Goal: Find contact information: Find contact information

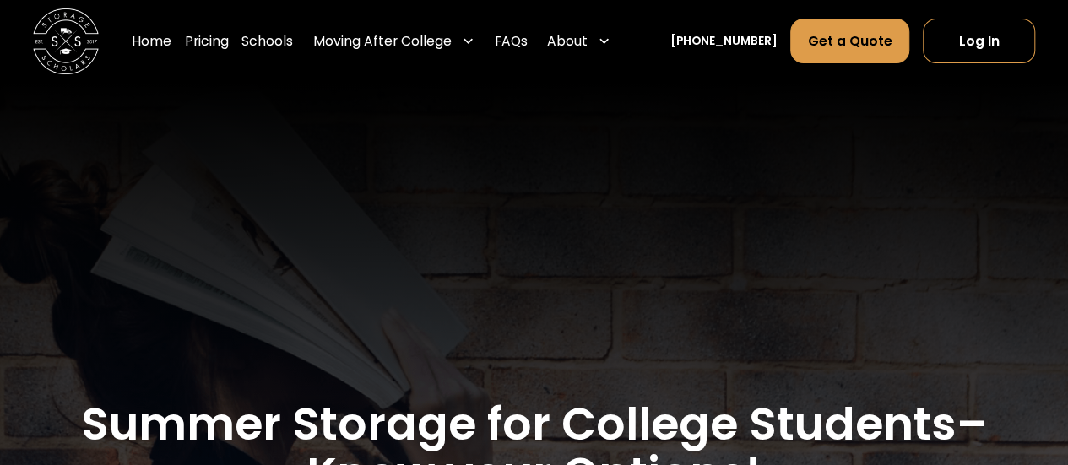
scroll to position [5333, 0]
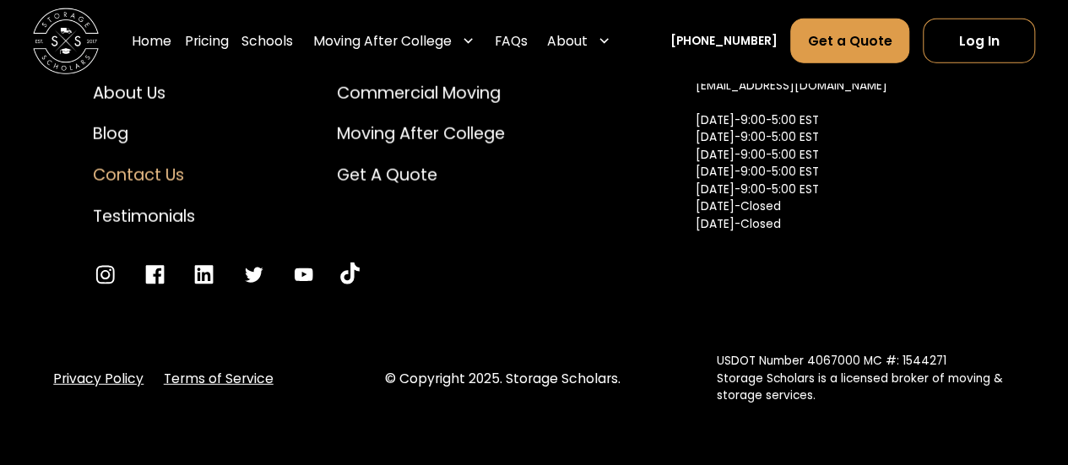
click at [158, 188] on div "Contact Us" at bounding box center [144, 175] width 102 height 24
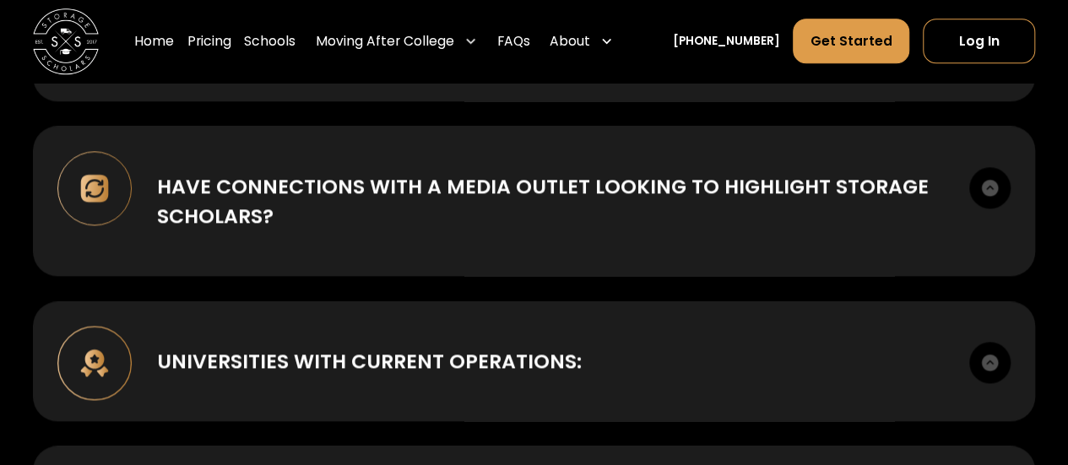
scroll to position [1795, 0]
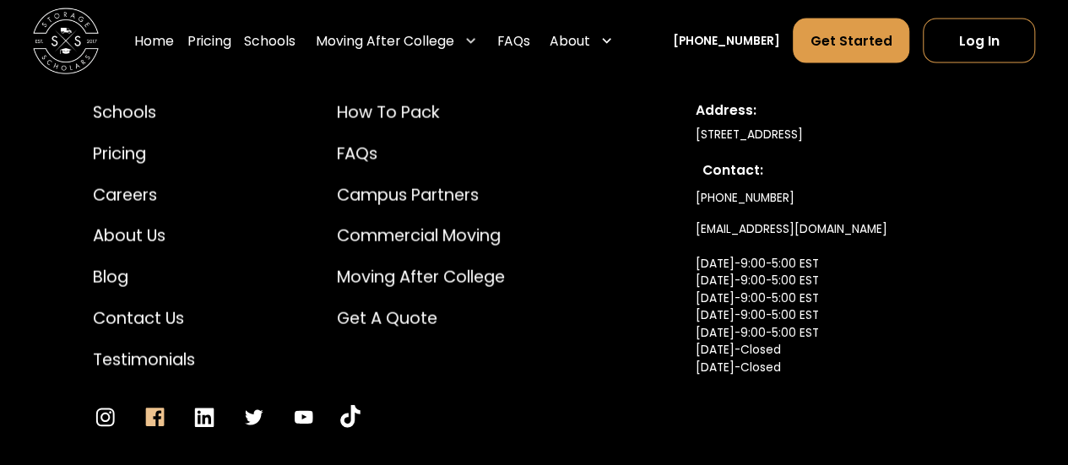
click at [160, 421] on icon "Go to Facebook" at bounding box center [155, 417] width 24 height 24
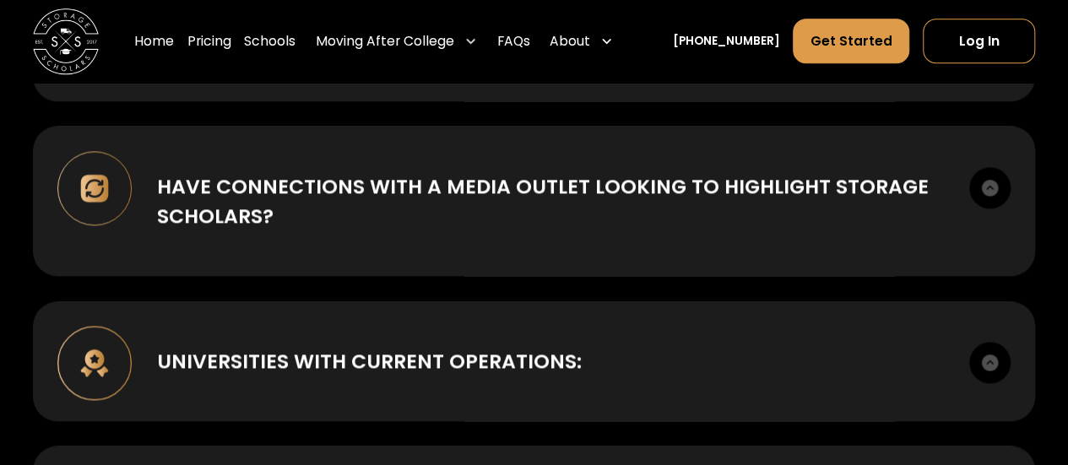
scroll to position [1948, 0]
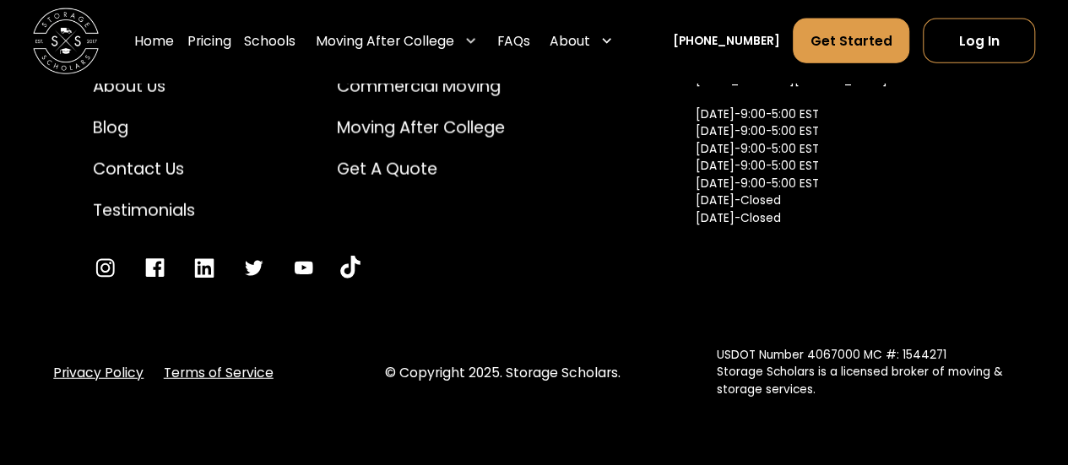
click at [120, 374] on link "Privacy Policy" at bounding box center [98, 372] width 90 height 19
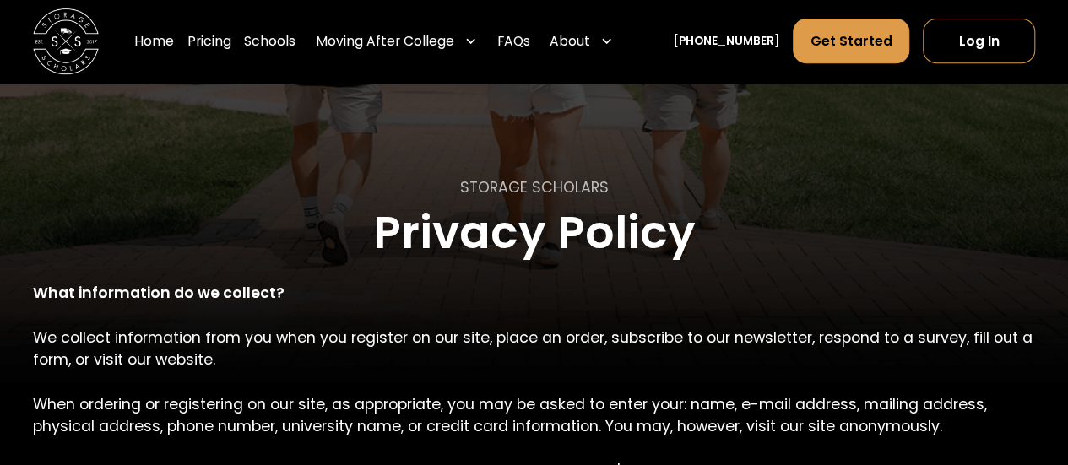
scroll to position [2841, 0]
